Goal: Task Accomplishment & Management: Manage account settings

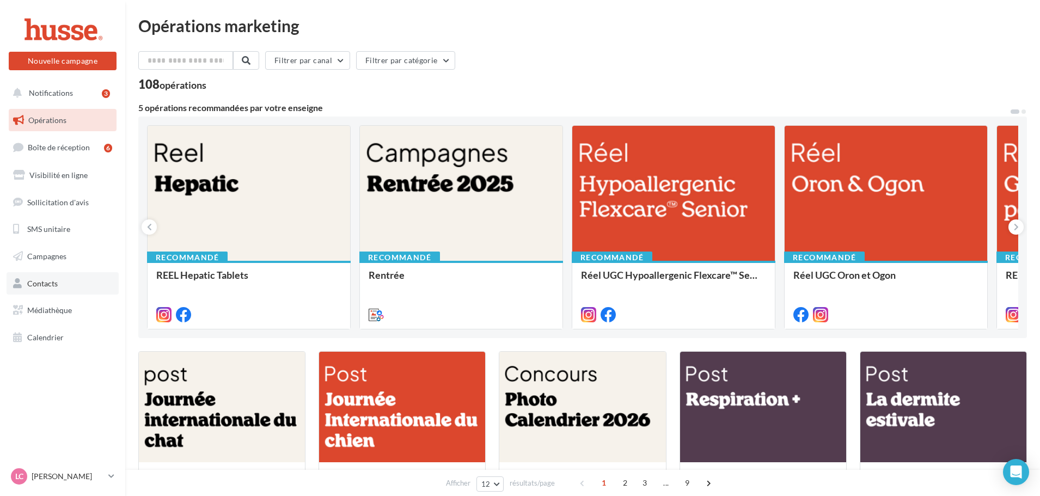
click at [89, 284] on link "Contacts" at bounding box center [63, 283] width 112 height 23
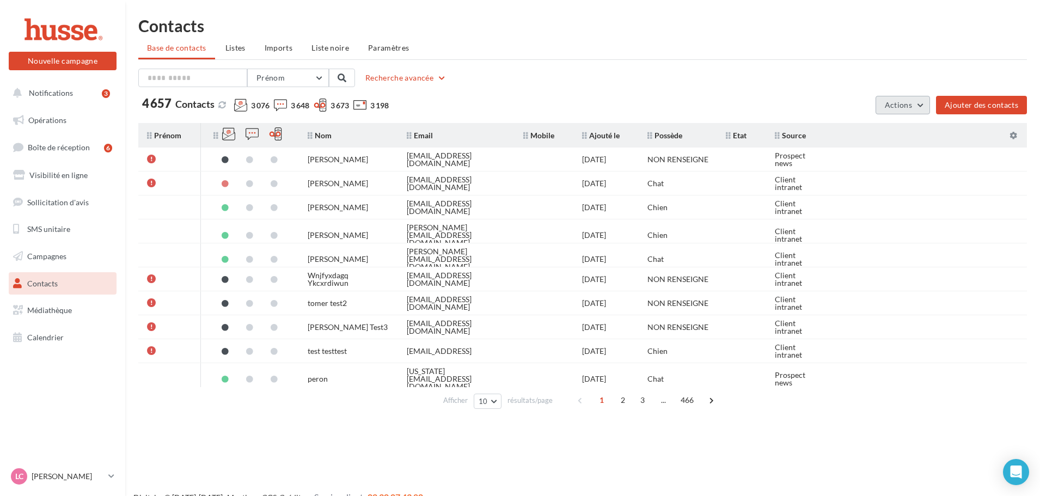
click at [917, 112] on button "Actions" at bounding box center [903, 105] width 54 height 19
click at [827, 95] on div "Prénom Prénom Nom Email Mobile Téléphone Fixe Recherche avancée 4 657 Contacts …" at bounding box center [582, 92] width 889 height 46
click at [291, 47] on span "Imports" at bounding box center [279, 47] width 28 height 9
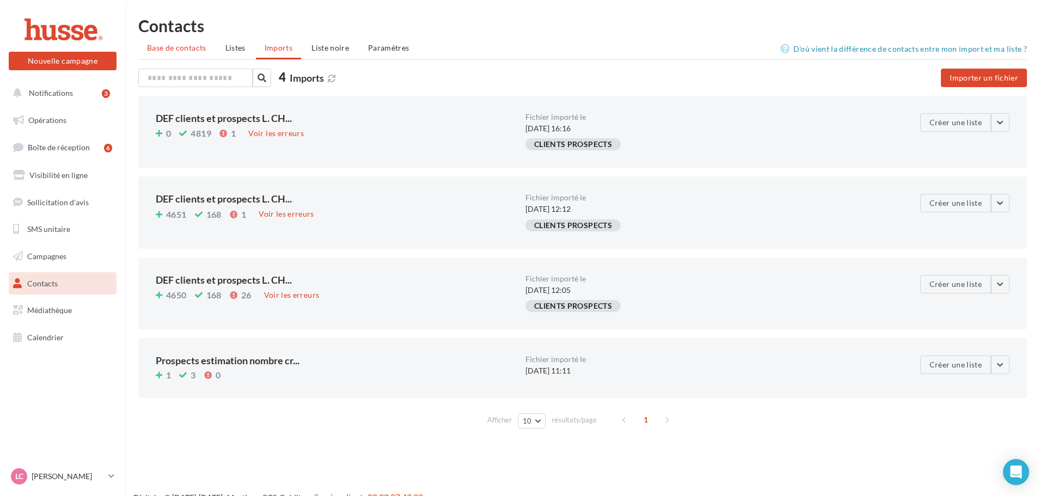
click at [165, 52] on li "Base de contacts" at bounding box center [176, 48] width 77 height 20
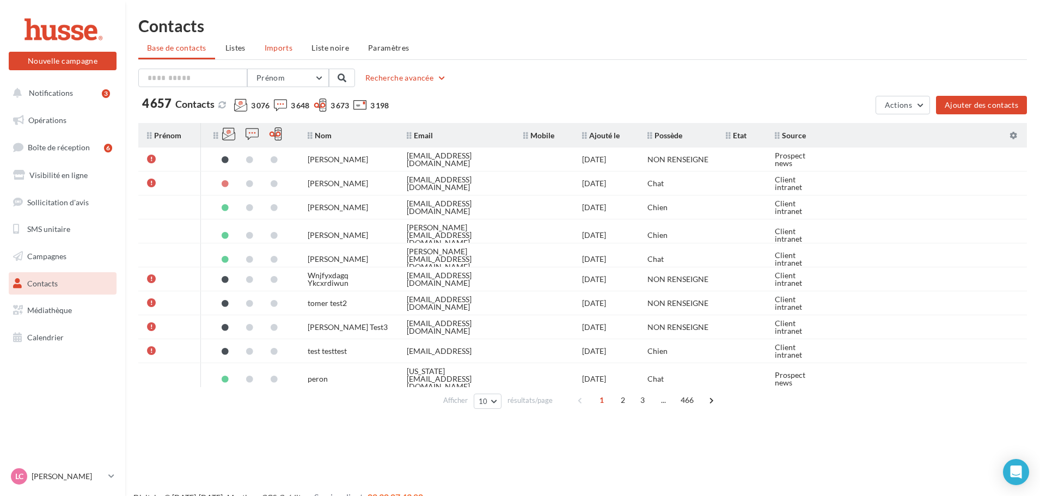
click at [291, 51] on span "Imports" at bounding box center [279, 47] width 28 height 9
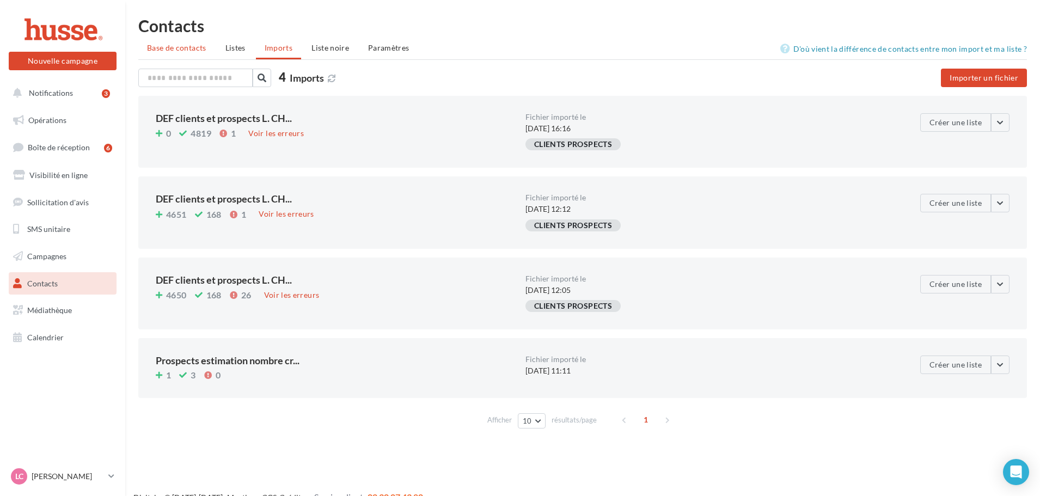
click at [181, 43] on span "Base de contacts" at bounding box center [176, 47] width 59 height 9
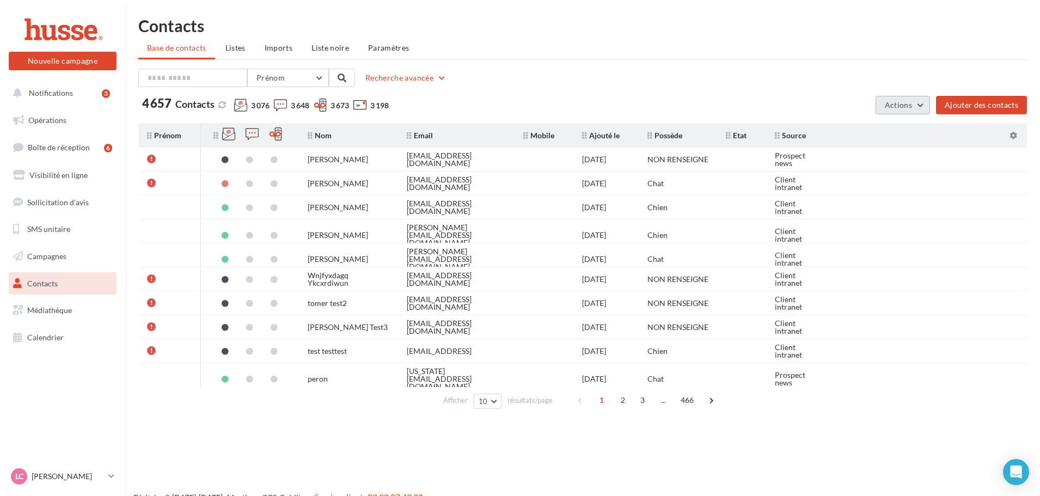
click at [929, 108] on button "Actions" at bounding box center [903, 105] width 54 height 19
click at [845, 133] on button "Exporter la base" at bounding box center [875, 131] width 109 height 28
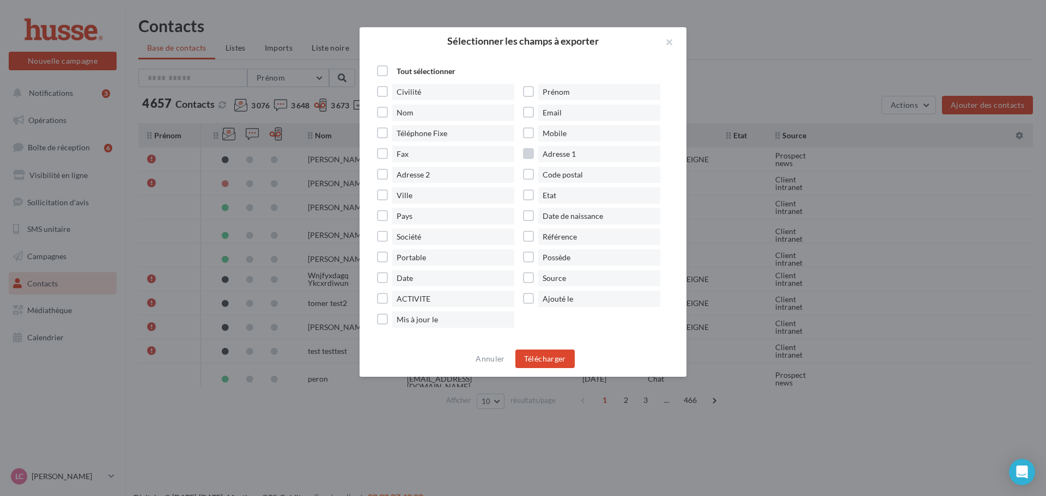
click at [528, 160] on label "Adresse 1" at bounding box center [596, 154] width 146 height 16
click at [529, 176] on label "Code postal" at bounding box center [596, 175] width 146 height 16
click at [377, 195] on label "Ville" at bounding box center [450, 195] width 146 height 16
click at [554, 353] on button "Télécharger" at bounding box center [544, 359] width 59 height 19
